Goal: Task Accomplishment & Management: Use online tool/utility

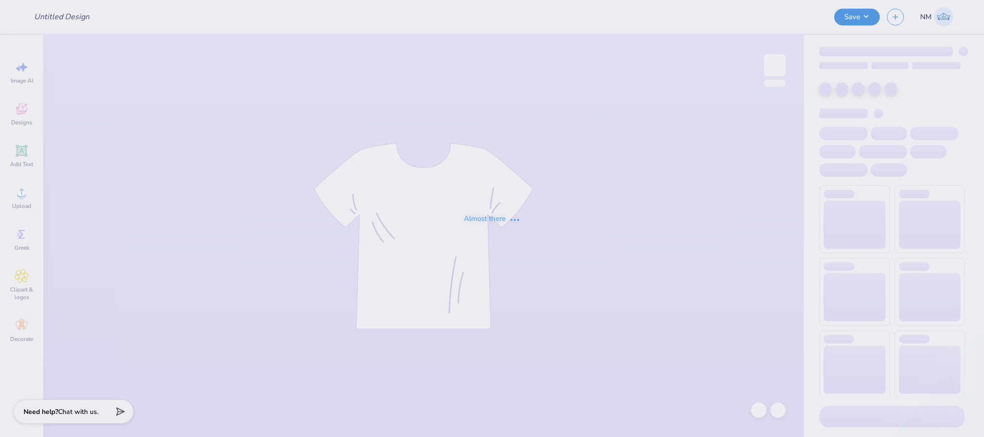
type input "Merch for KIN"
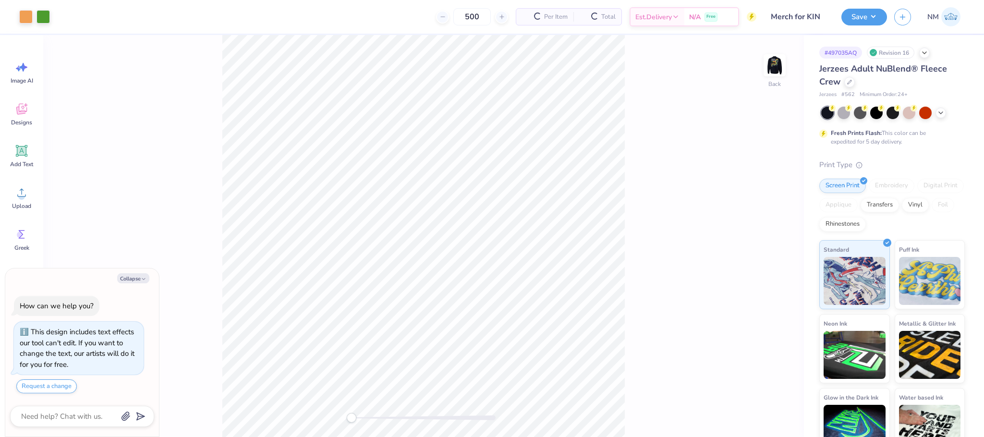
type textarea "x"
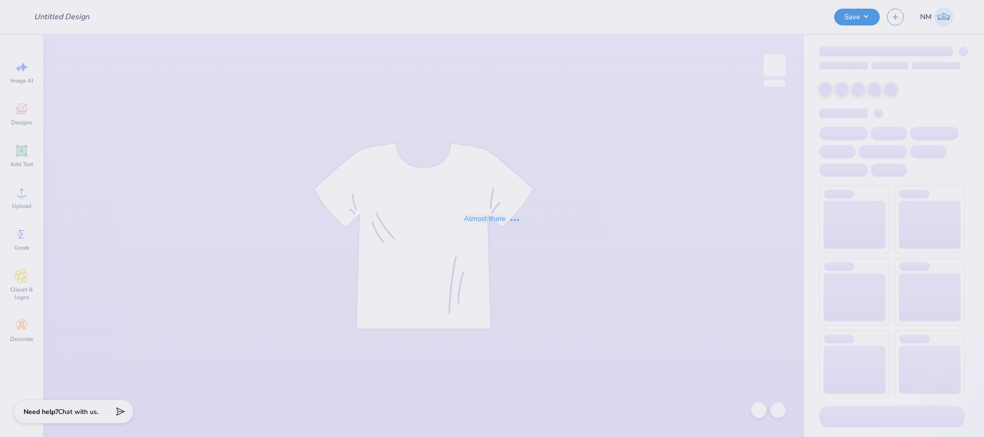
type input "AEPHI"
type input "48"
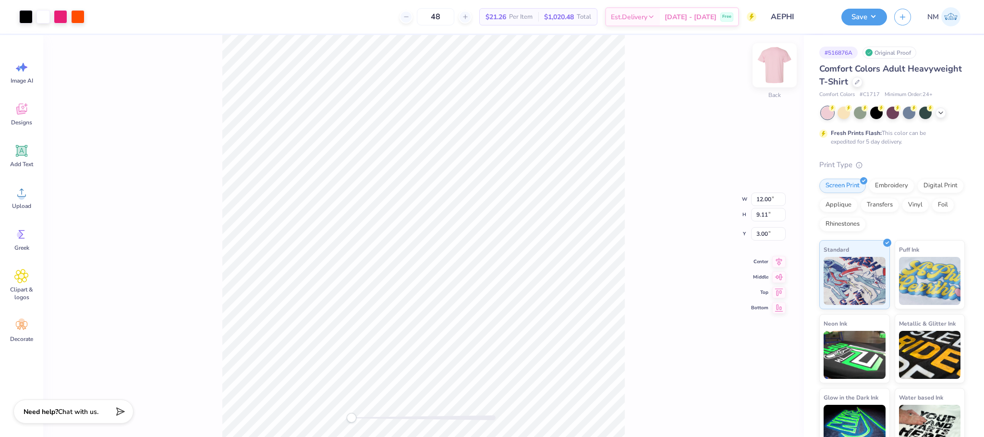
click at [769, 67] on img at bounding box center [774, 65] width 38 height 38
click at [768, 68] on img at bounding box center [774, 65] width 38 height 38
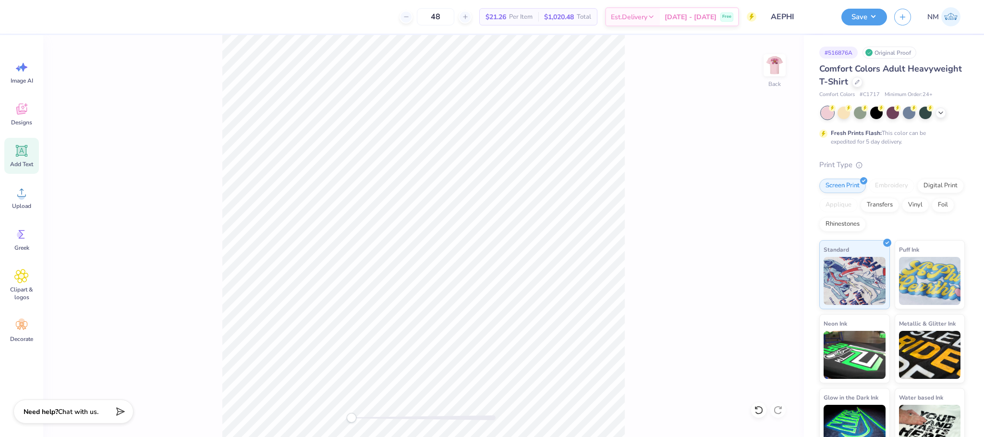
click at [23, 153] on icon at bounding box center [21, 150] width 9 height 9
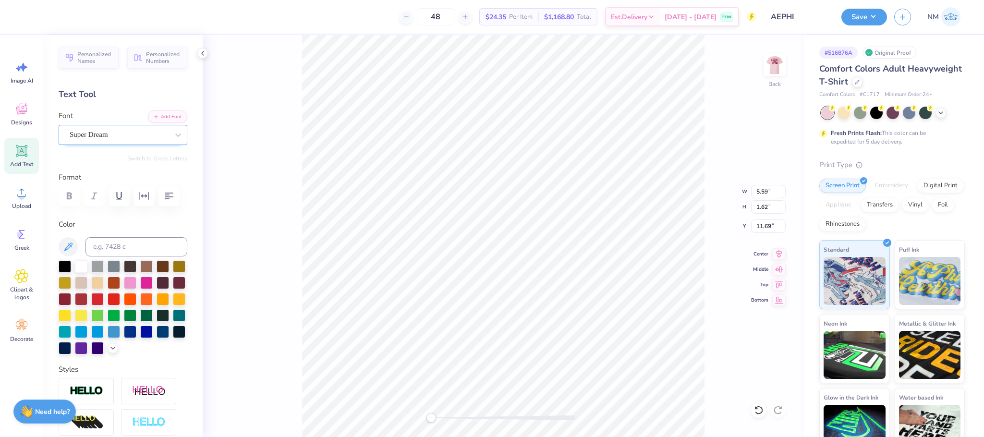
click at [120, 138] on div "Super Dream" at bounding box center [119, 134] width 101 height 15
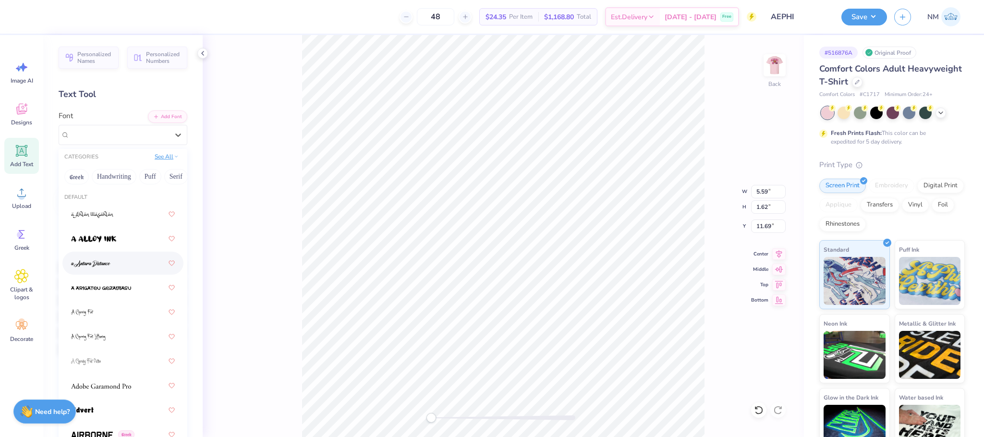
click at [153, 155] on button "See All" at bounding box center [167, 157] width 30 height 10
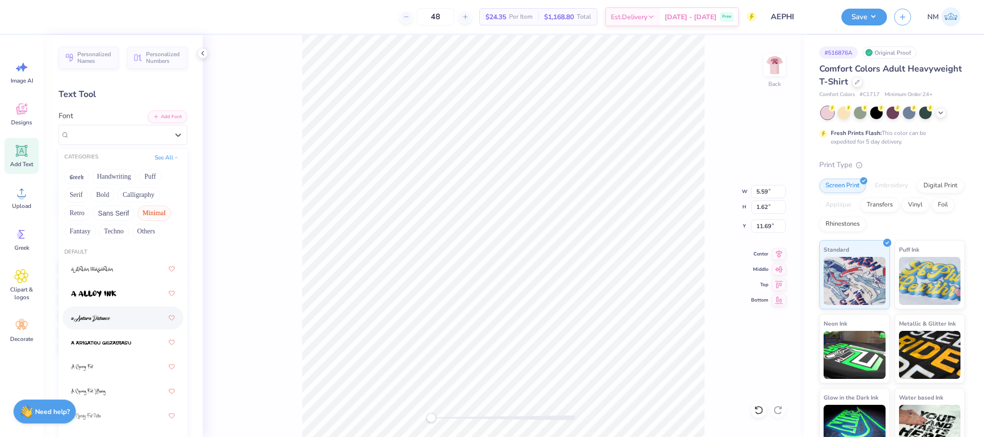
click at [137, 215] on button "Minimal" at bounding box center [154, 213] width 34 height 15
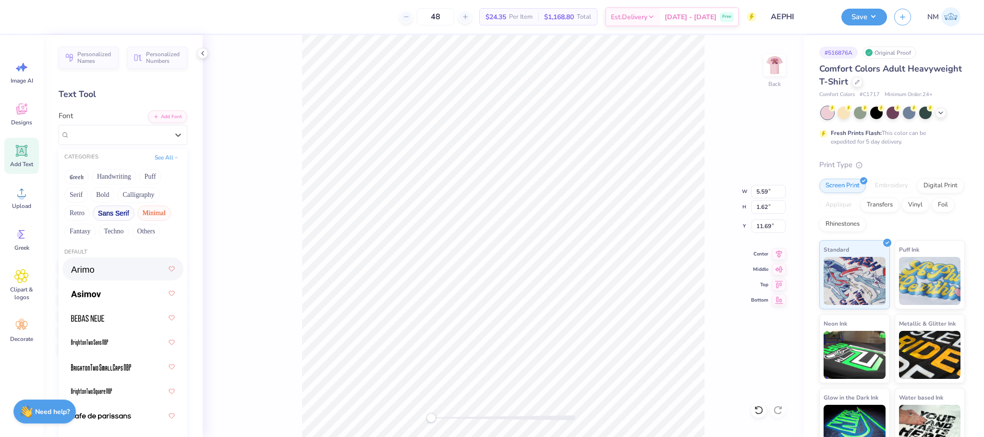
click at [115, 208] on button "Sans Serif" at bounding box center [114, 213] width 42 height 15
click at [75, 213] on button "Retro" at bounding box center [76, 213] width 25 height 15
click at [133, 196] on button "Calligraphy" at bounding box center [138, 194] width 42 height 15
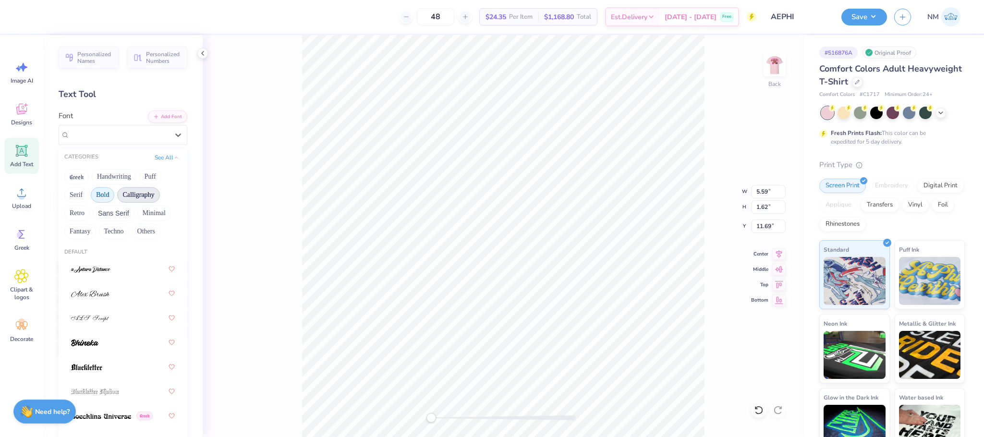
click at [110, 192] on button "Bold" at bounding box center [103, 194] width 24 height 15
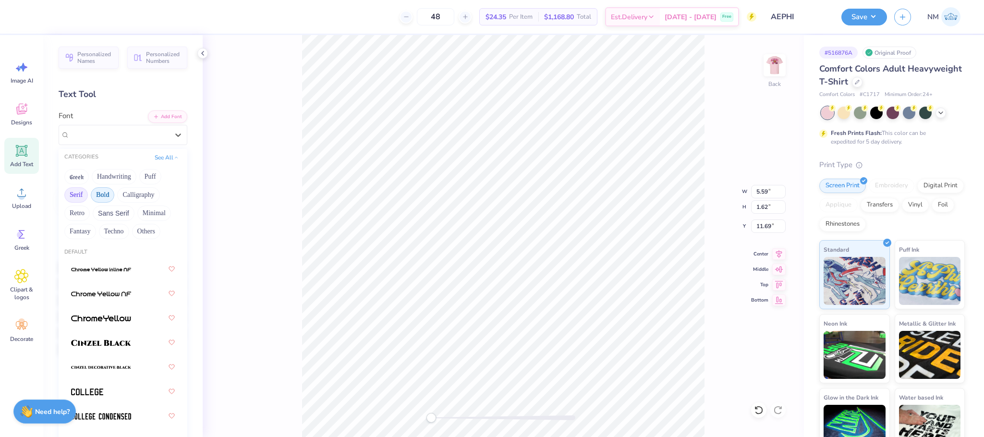
click at [80, 194] on button "Serif" at bounding box center [76, 194] width 24 height 15
click at [145, 176] on button "Puff" at bounding box center [150, 176] width 22 height 15
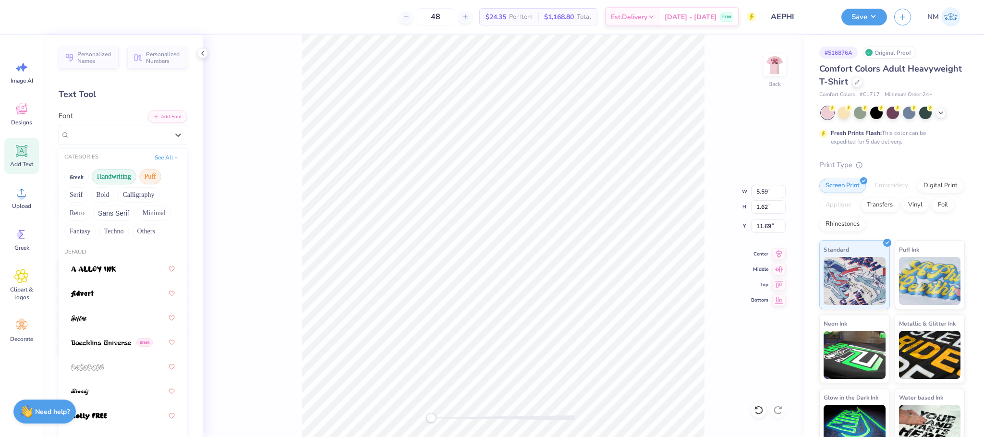
click at [123, 177] on button "Handwriting" at bounding box center [114, 176] width 45 height 15
click at [84, 176] on button "Greek" at bounding box center [76, 176] width 24 height 15
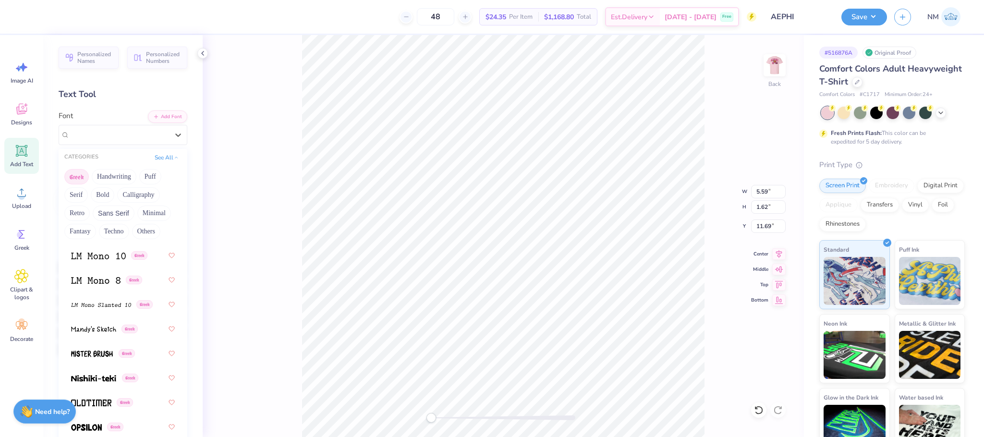
scroll to position [608, 0]
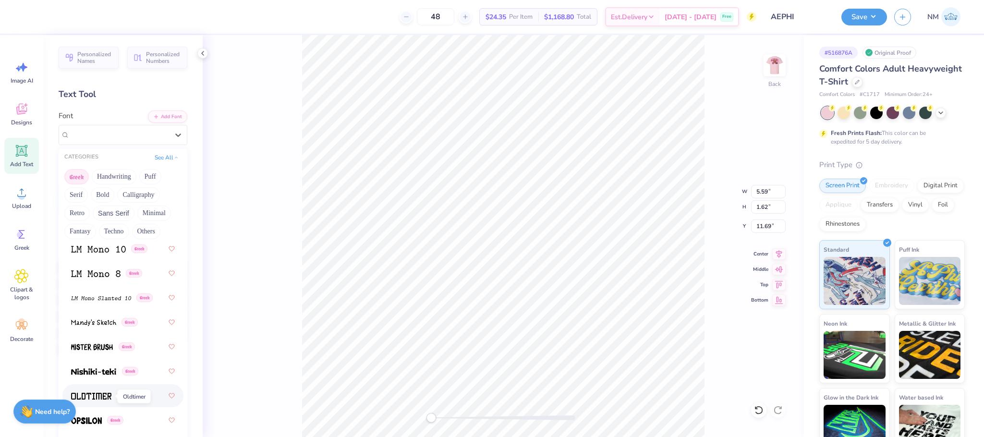
click at [104, 395] on img at bounding box center [91, 396] width 40 height 7
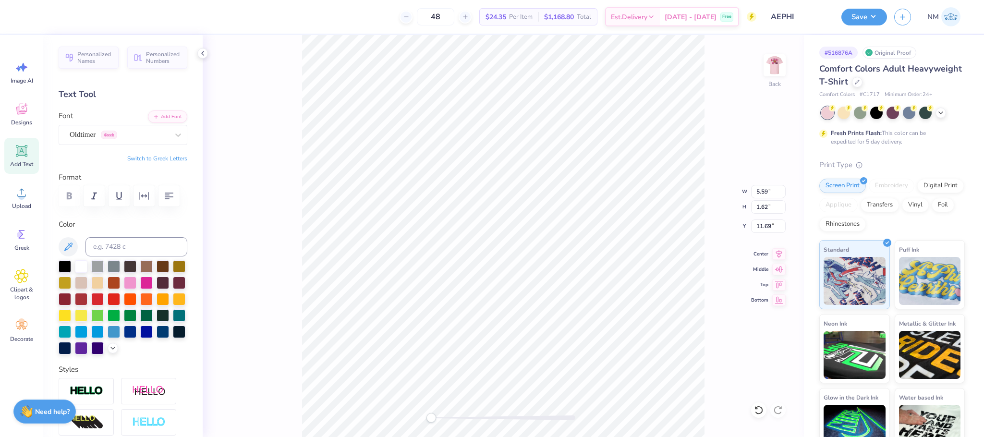
scroll to position [12, 1]
click at [117, 143] on div "Oldtimer Greek" at bounding box center [123, 135] width 129 height 20
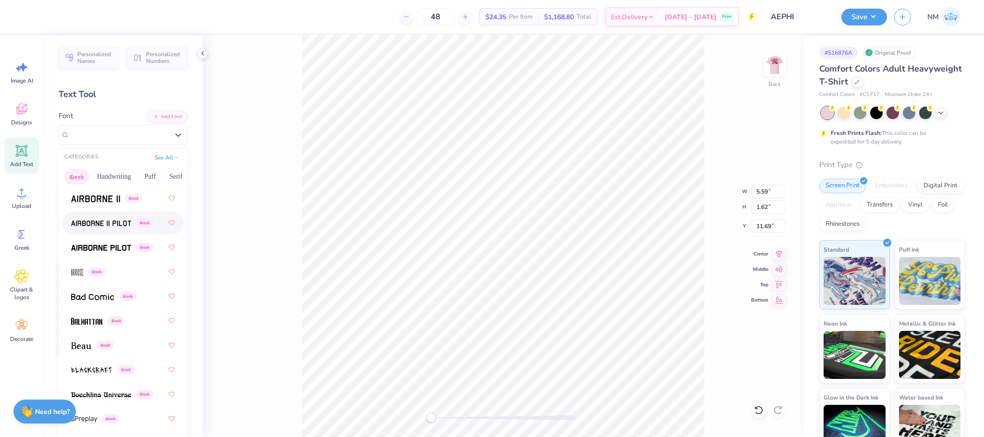
scroll to position [0, 0]
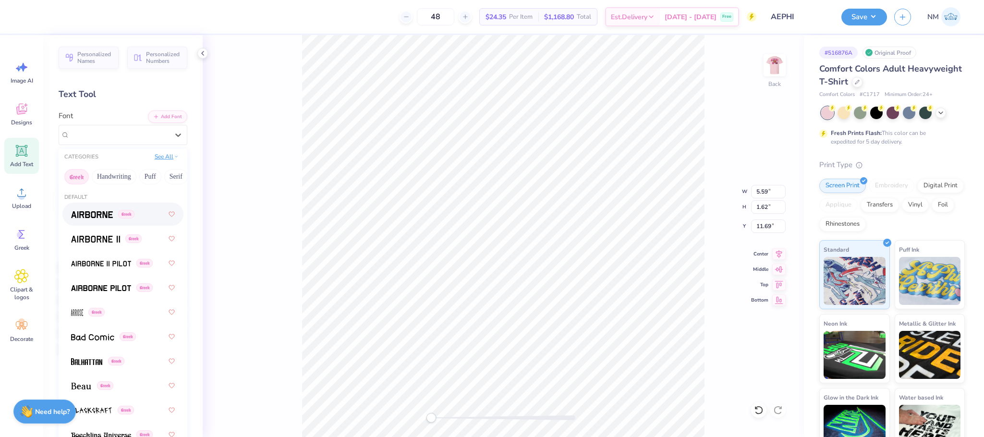
click at [158, 157] on button "See All" at bounding box center [167, 157] width 30 height 10
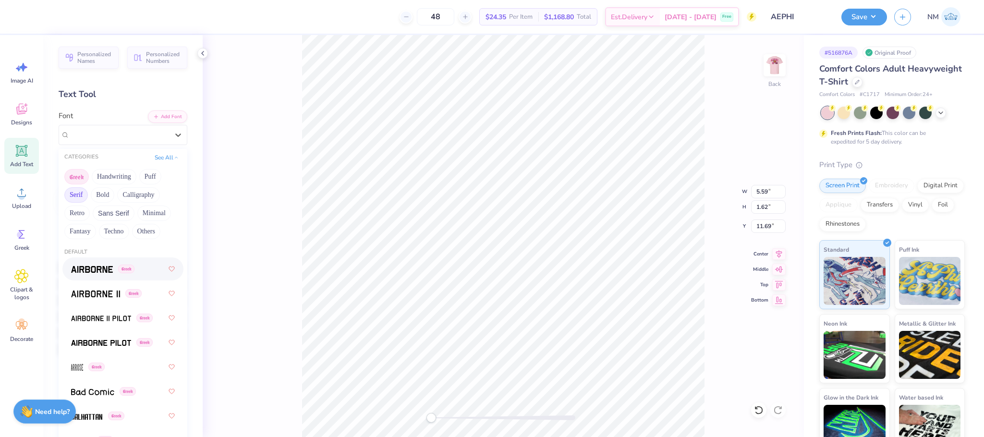
click at [68, 196] on button "Serif" at bounding box center [76, 194] width 24 height 15
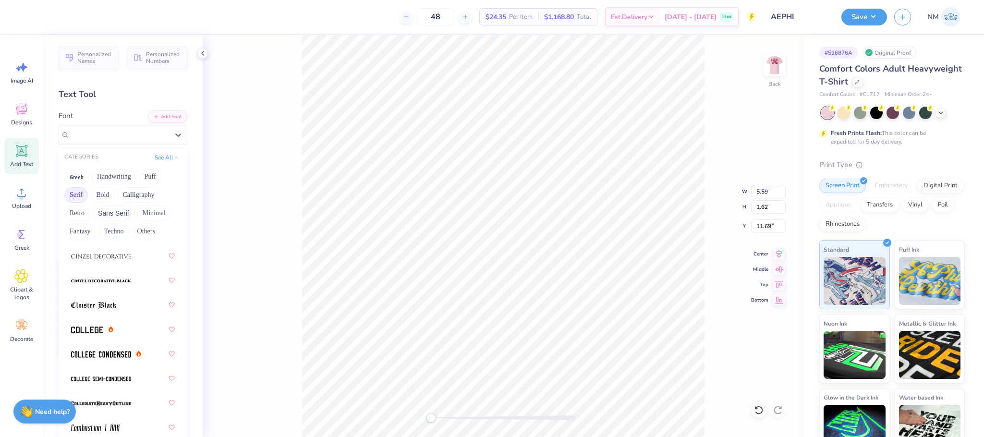
scroll to position [333, 0]
click at [83, 303] on img at bounding box center [87, 303] width 32 height 7
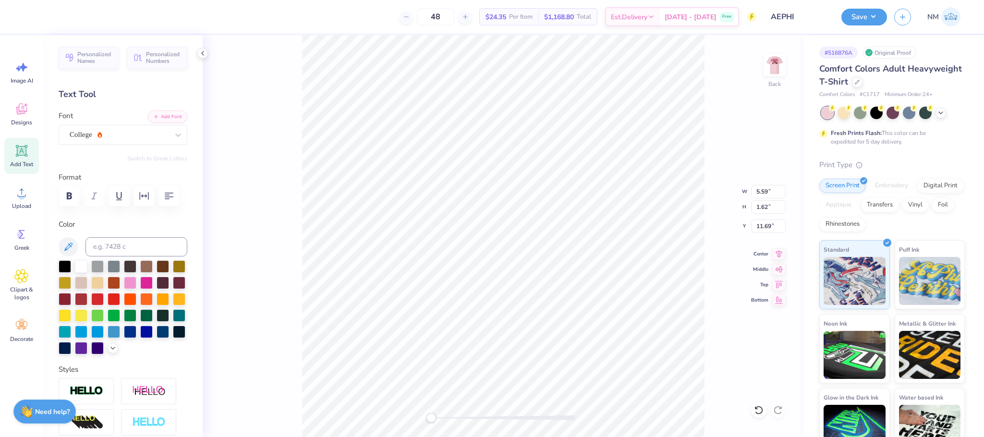
type textarea "T"
type textarea "PHI HOOPS"
click at [153, 288] on div at bounding box center [146, 282] width 12 height 12
click at [202, 54] on polyline at bounding box center [203, 53] width 2 height 4
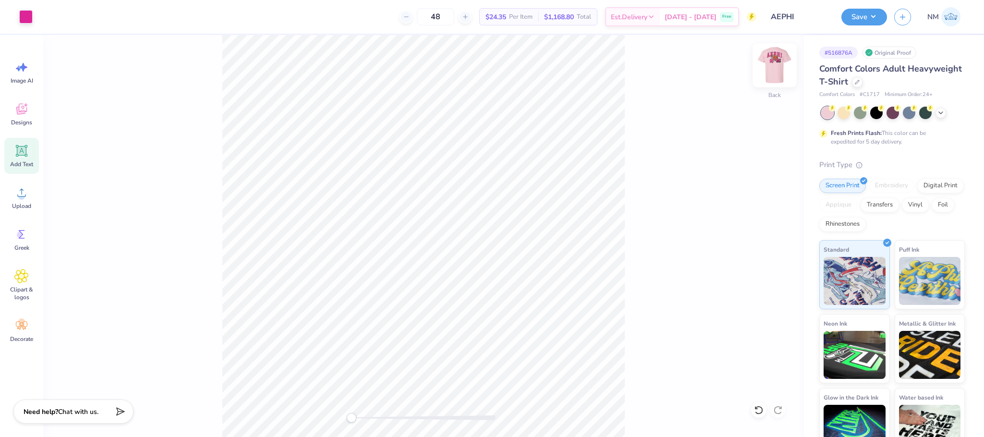
click at [779, 67] on img at bounding box center [774, 65] width 38 height 38
click at [777, 68] on img at bounding box center [774, 65] width 38 height 38
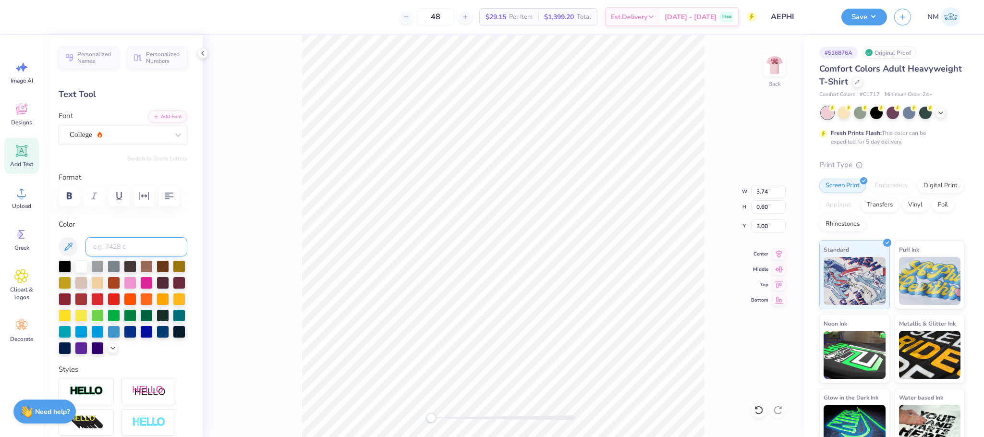
click at [110, 256] on input at bounding box center [136, 246] width 102 height 19
type input "213"
click at [202, 57] on icon at bounding box center [203, 53] width 8 height 8
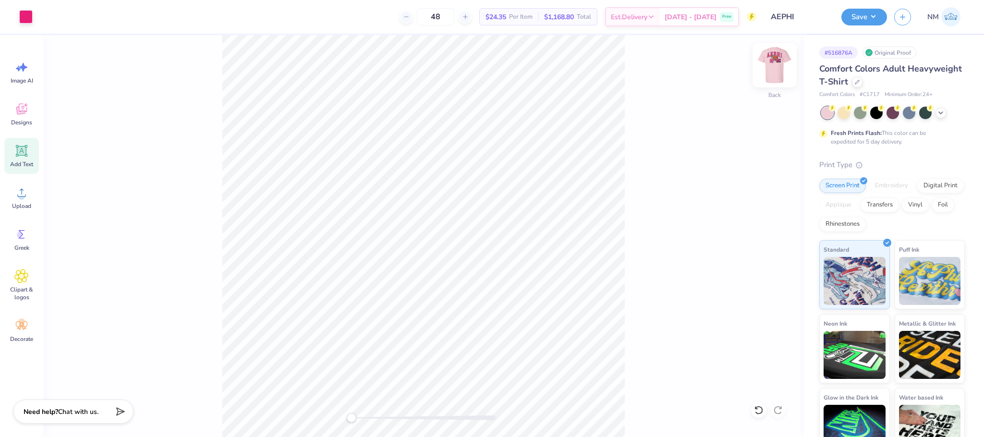
click at [770, 65] on img at bounding box center [774, 65] width 38 height 38
click at [859, 12] on button "Save" at bounding box center [864, 15] width 46 height 17
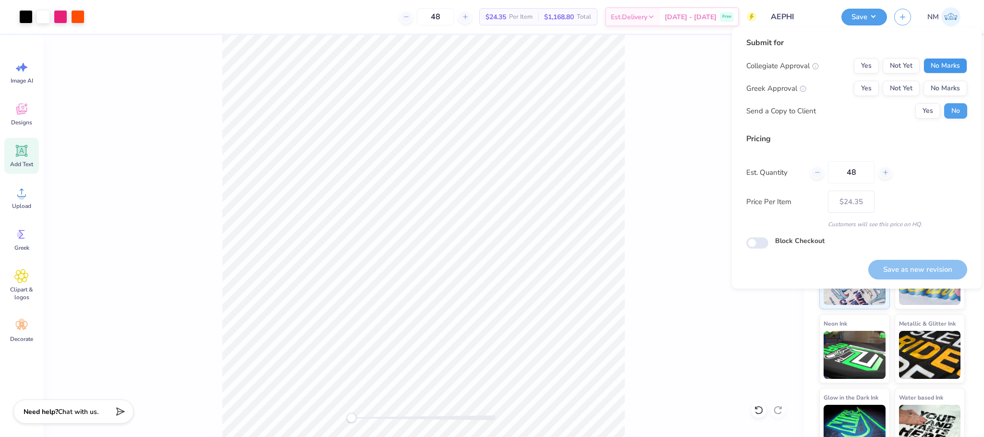
click at [947, 58] on button "No Marks" at bounding box center [946, 65] width 44 height 15
click at [948, 91] on button "No Marks" at bounding box center [946, 88] width 44 height 15
click at [926, 108] on button "Yes" at bounding box center [927, 110] width 25 height 15
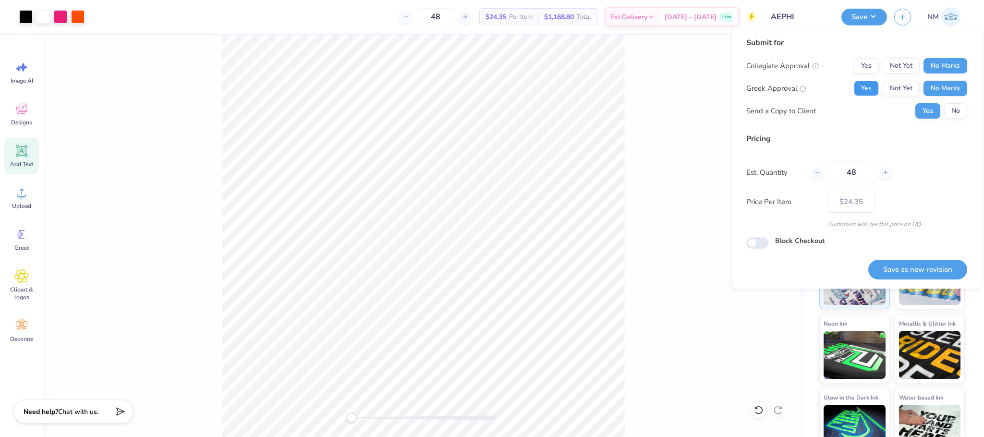
click at [868, 91] on button "Yes" at bounding box center [866, 88] width 25 height 15
click at [926, 274] on button "Save as new revision" at bounding box center [917, 270] width 99 height 20
type input "$24.35"
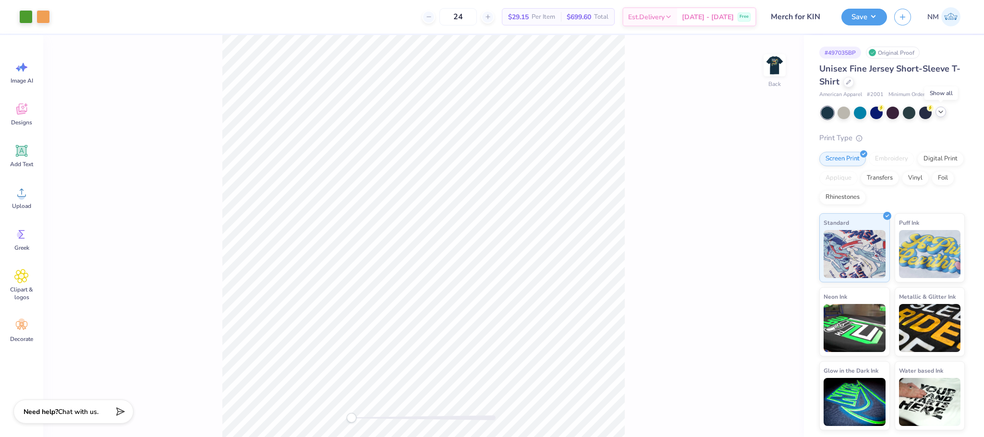
click at [942, 111] on icon at bounding box center [941, 112] width 8 height 8
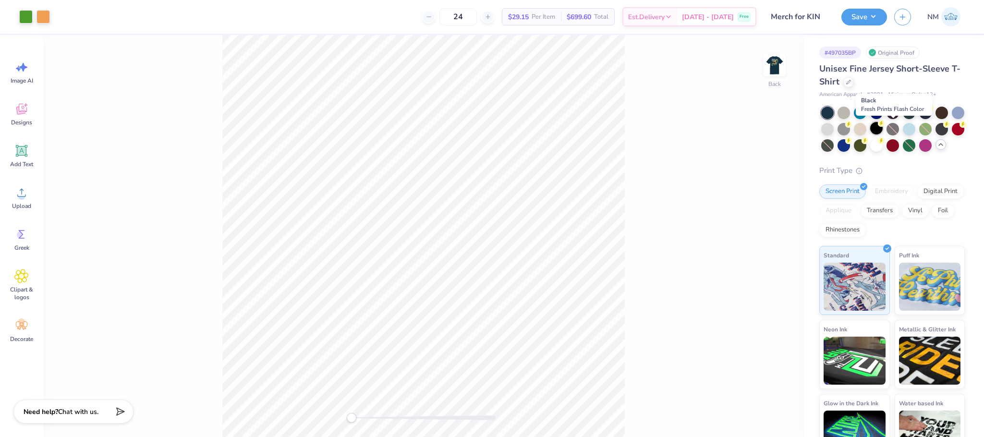
click at [883, 130] on div at bounding box center [876, 128] width 12 height 12
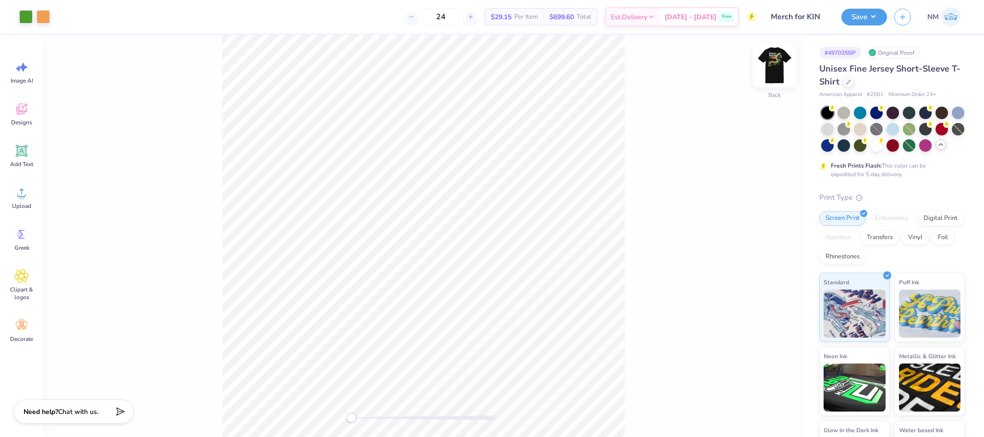
click at [768, 67] on img at bounding box center [774, 65] width 38 height 38
click at [851, 9] on button "Save" at bounding box center [864, 15] width 46 height 17
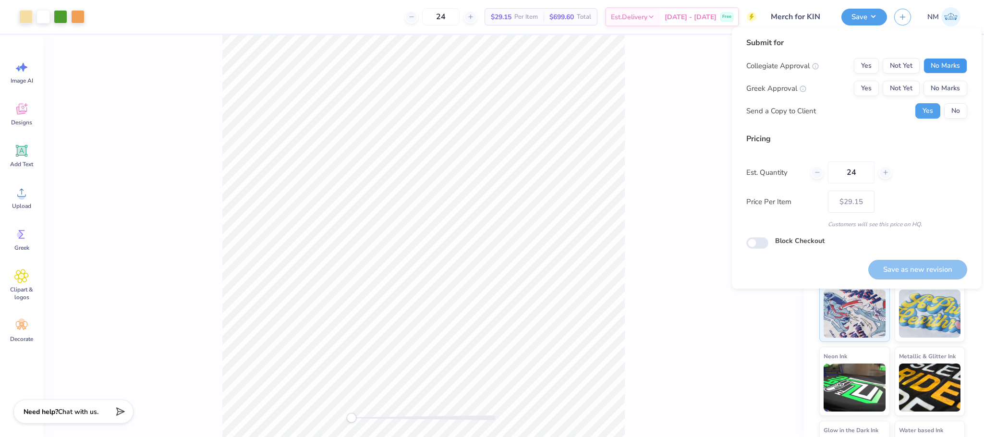
click at [931, 60] on button "No Marks" at bounding box center [946, 65] width 44 height 15
click at [943, 81] on button "No Marks" at bounding box center [946, 88] width 44 height 15
click at [912, 268] on button "Save as new revision" at bounding box center [917, 270] width 99 height 20
type input "$29.15"
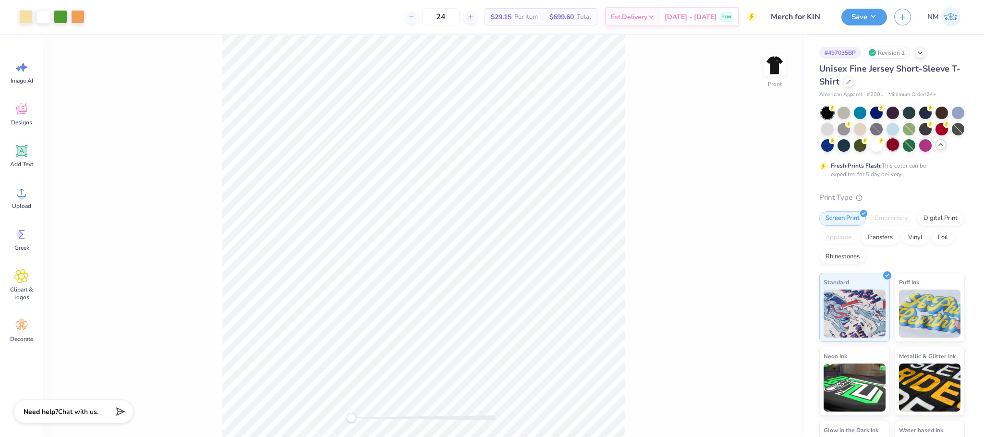
click at [899, 145] on div at bounding box center [893, 144] width 12 height 12
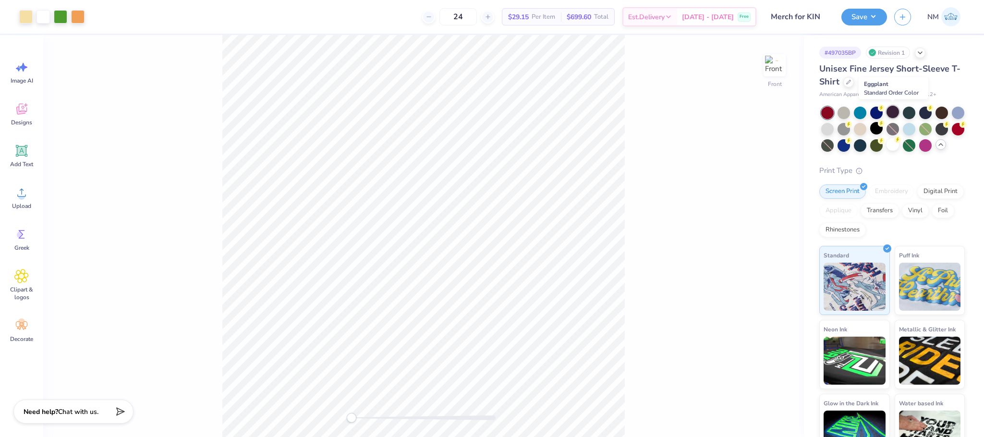
click at [889, 112] on div at bounding box center [893, 112] width 12 height 12
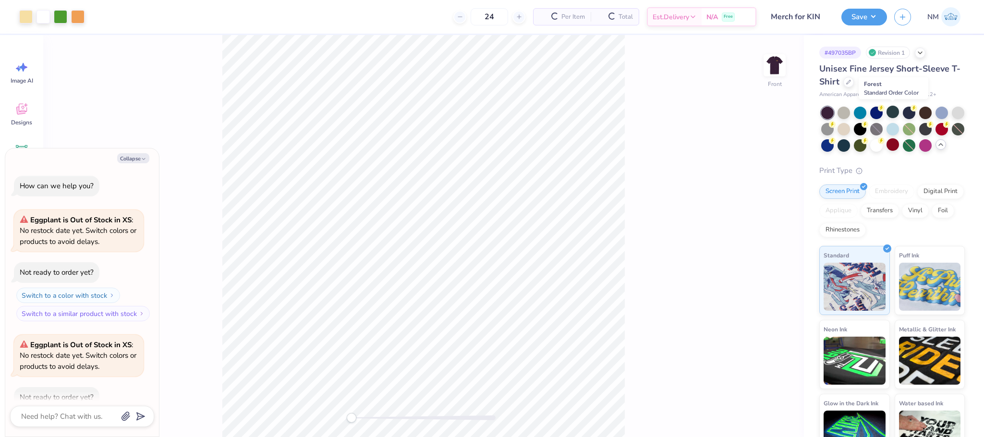
scroll to position [52, 0]
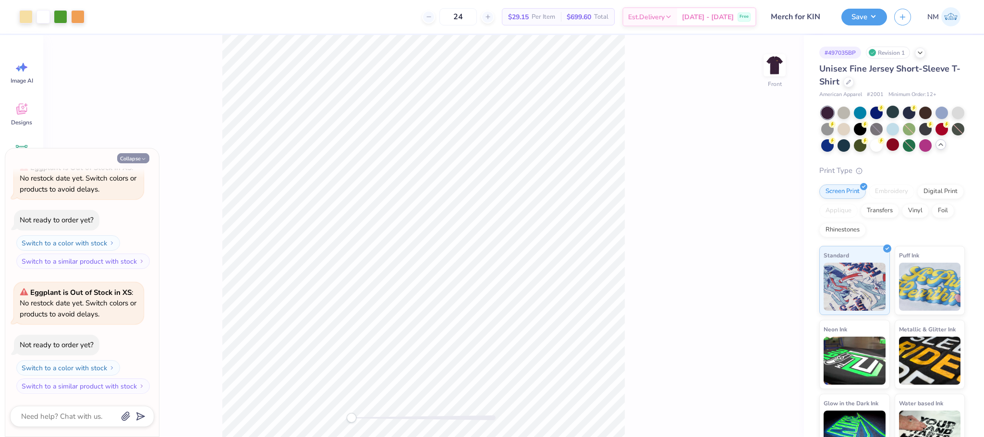
click at [140, 155] on button "Collapse" at bounding box center [133, 158] width 32 height 10
type textarea "x"
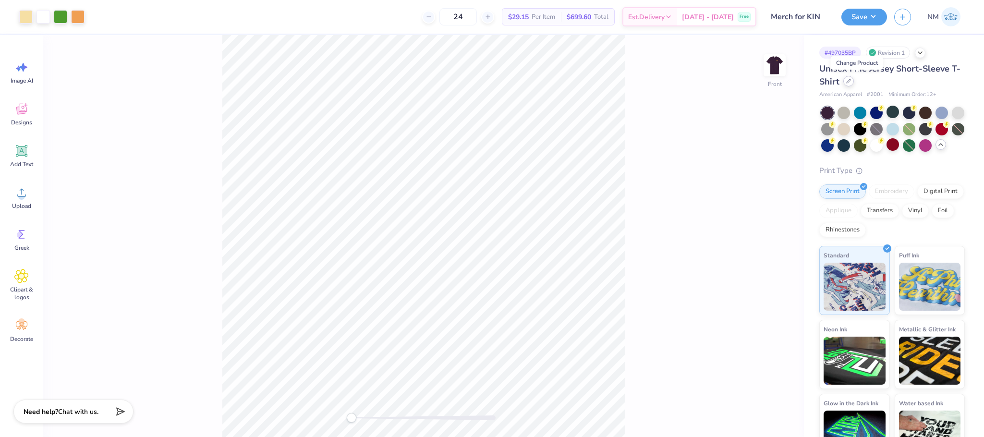
click at [851, 84] on icon at bounding box center [848, 81] width 5 height 5
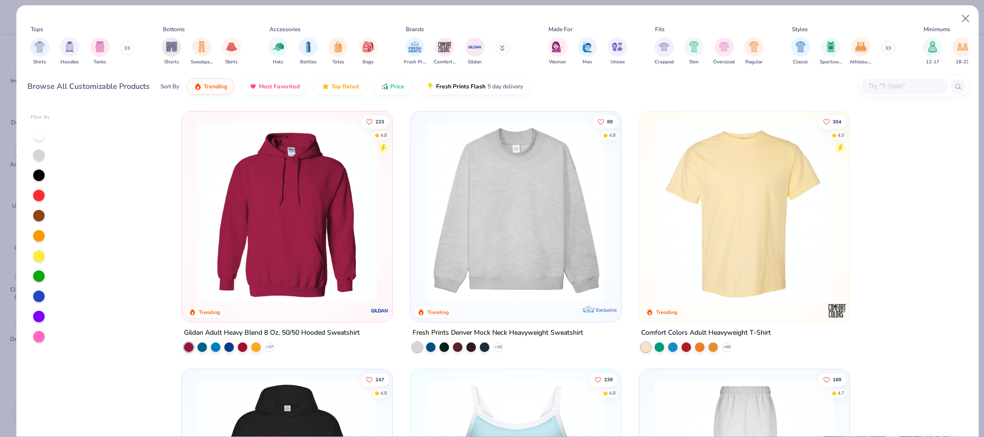
click at [896, 80] on div at bounding box center [905, 86] width 86 height 16
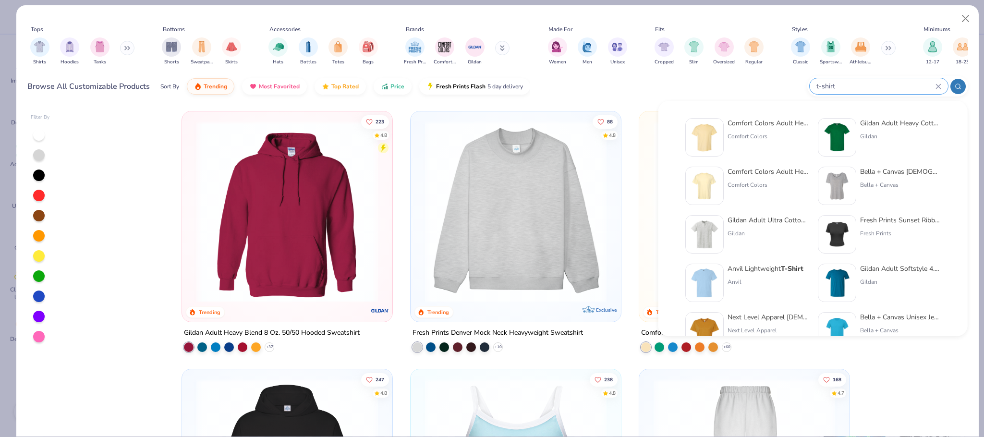
type input "t-shirt"
click at [870, 124] on div "Gildan Adult Heavy Cotton T-Shirt" at bounding box center [900, 123] width 81 height 10
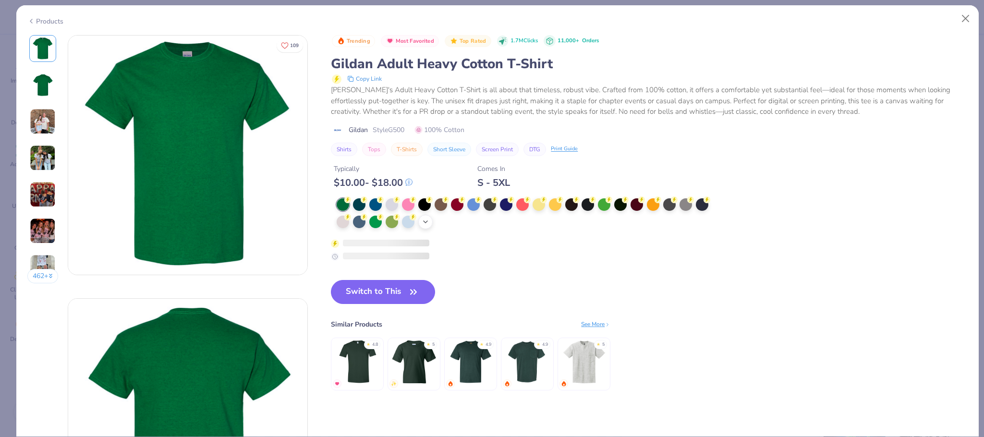
click at [428, 226] on icon at bounding box center [426, 222] width 8 height 8
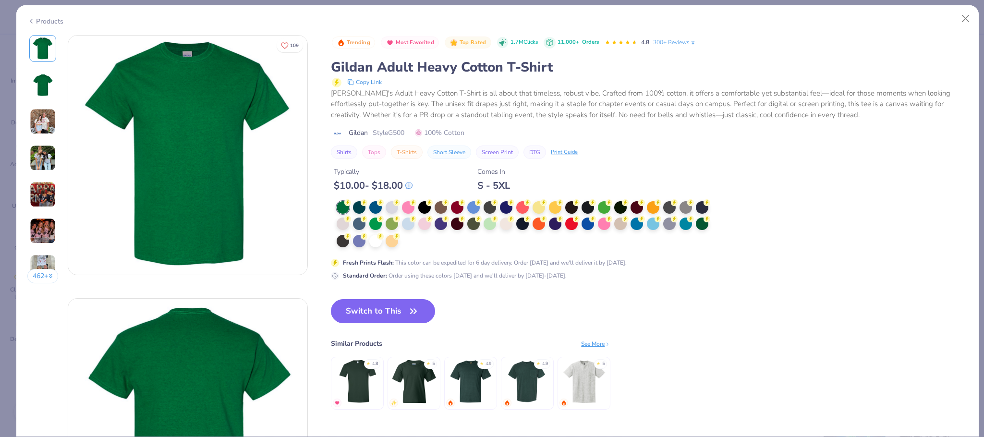
click at [37, 24] on div "Products" at bounding box center [45, 21] width 36 height 10
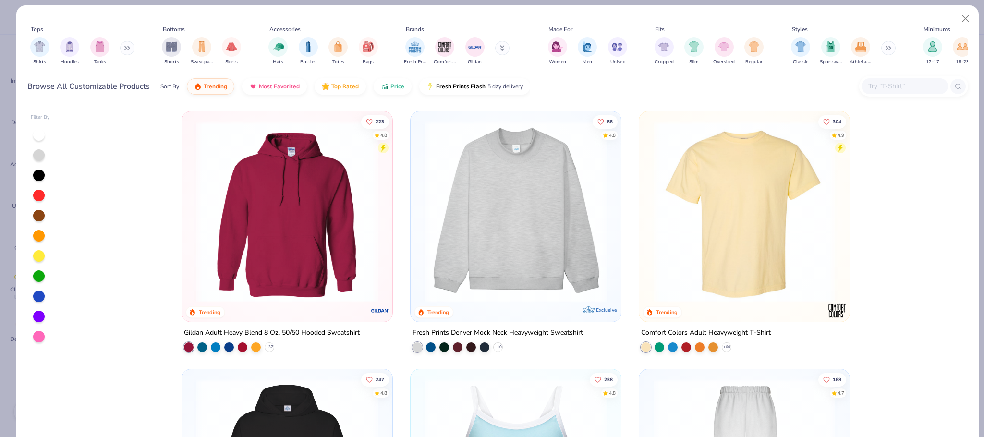
click at [893, 85] on input "text" at bounding box center [904, 86] width 74 height 11
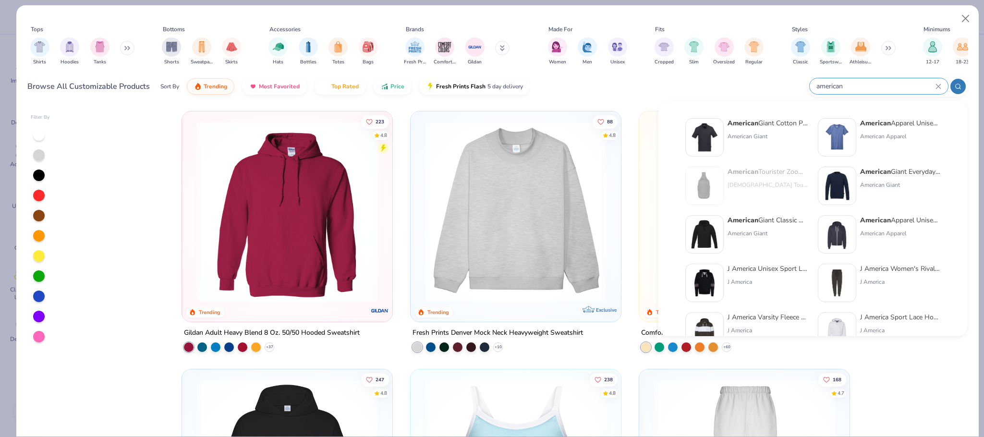
type input "american"
click at [917, 120] on div "American Apparel Unisex Triblend Short-Sleeve Track T-Shirt" at bounding box center [900, 123] width 81 height 10
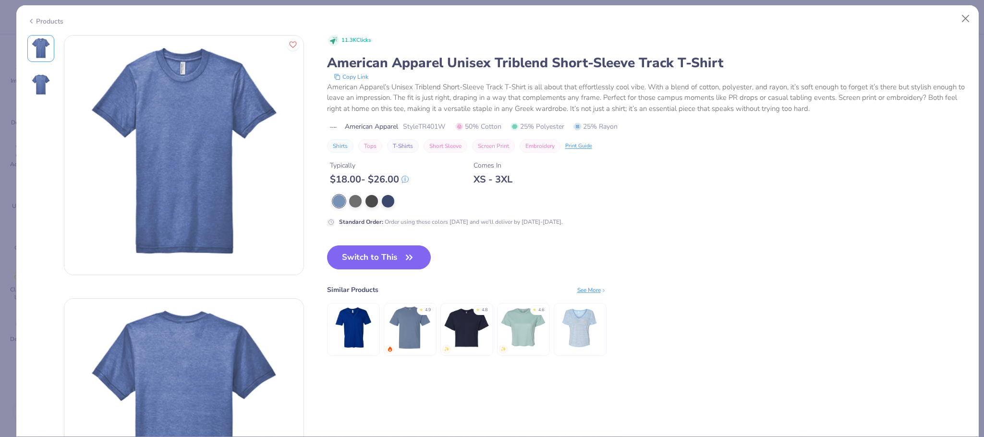
click at [405, 333] on img at bounding box center [410, 328] width 46 height 46
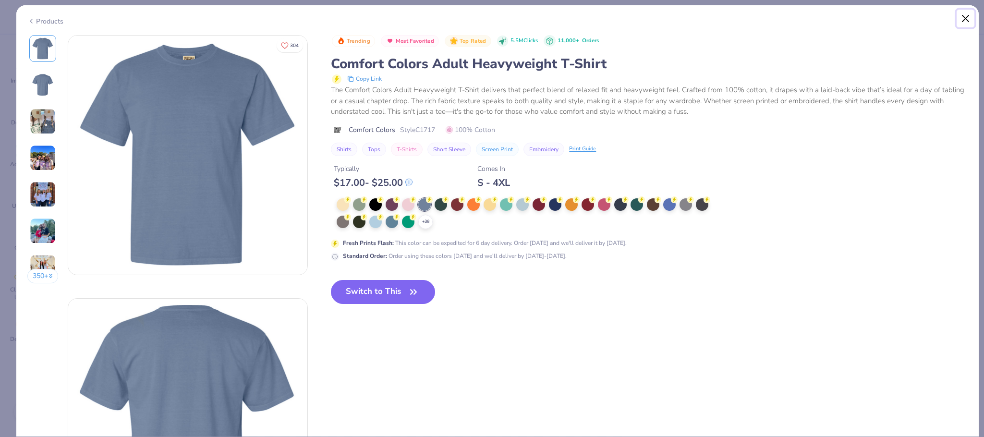
click at [964, 16] on button "Close" at bounding box center [966, 19] width 18 height 18
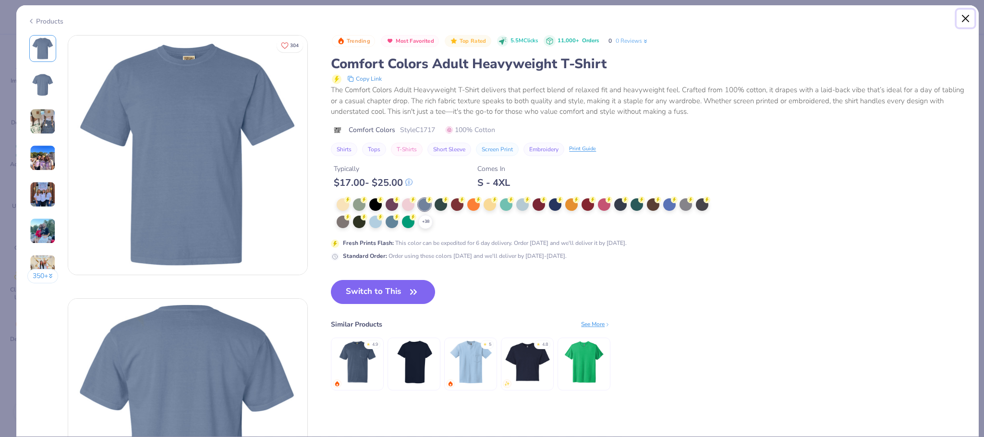
click at [964, 19] on button "Close" at bounding box center [966, 19] width 18 height 18
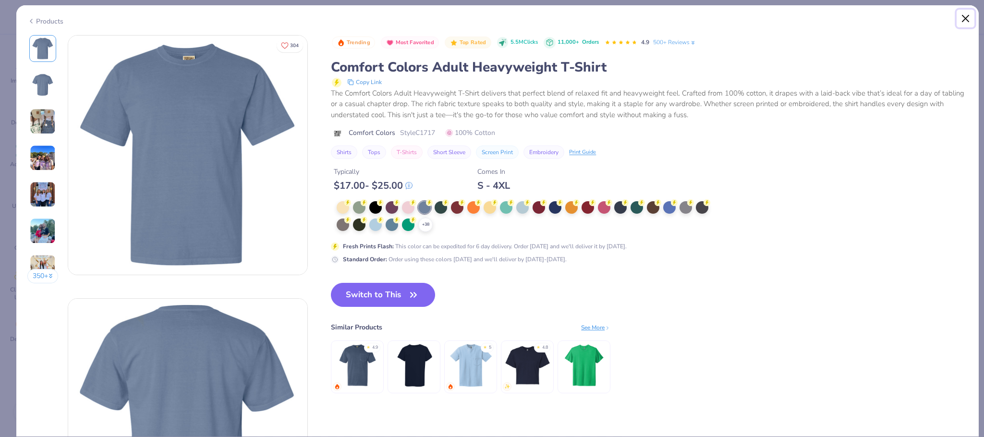
click at [962, 22] on button "Close" at bounding box center [966, 19] width 18 height 18
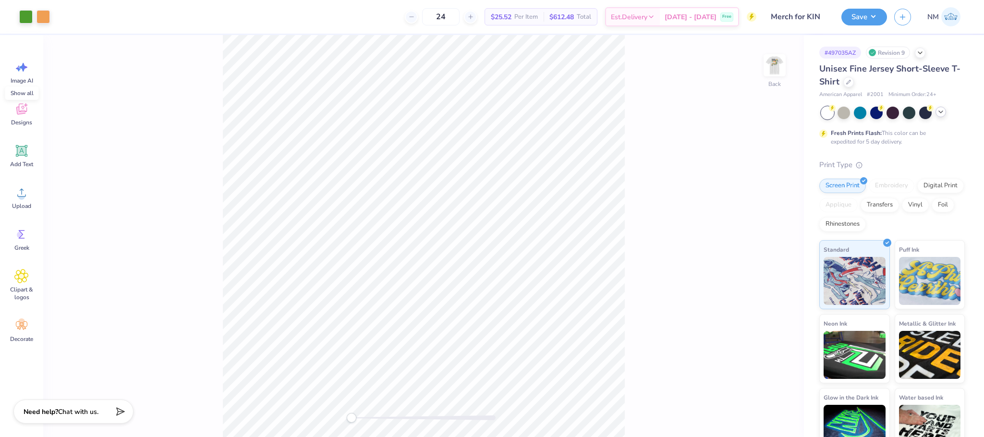
click at [941, 110] on icon at bounding box center [941, 112] width 8 height 8
